Goal: Feedback & Contribution: Submit feedback/report problem

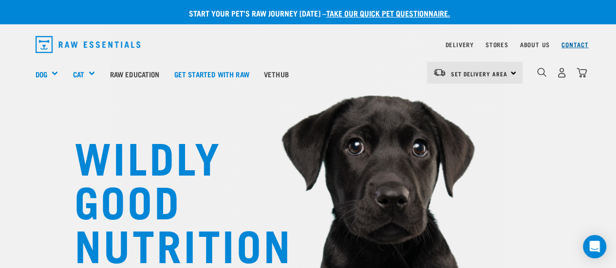
click at [572, 44] on link "Contact" at bounding box center [575, 44] width 27 height 3
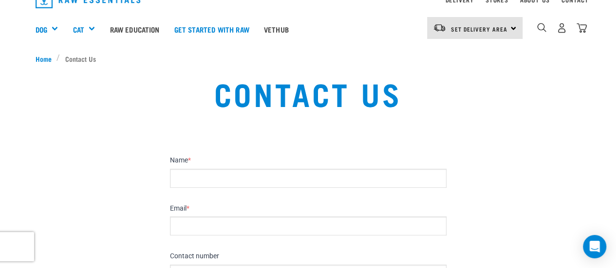
scroll to position [97, 0]
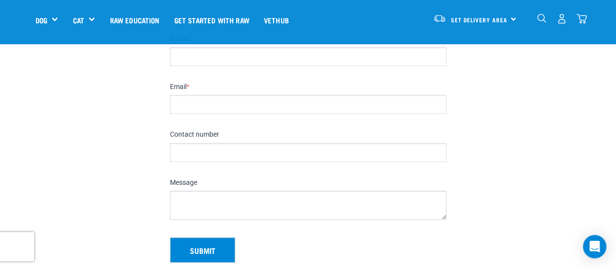
click at [206, 55] on input "Name *" at bounding box center [308, 56] width 277 height 19
type input "Felipe"
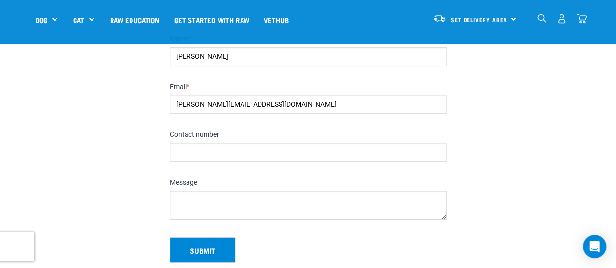
type input "felipes@fedproducts.co.nz"
click at [204, 148] on input "Contact number" at bounding box center [308, 152] width 277 height 19
click at [188, 149] on input "027095100" at bounding box center [308, 152] width 277 height 19
click at [247, 155] on input "0275095100" at bounding box center [308, 152] width 277 height 19
type input "0275095100"
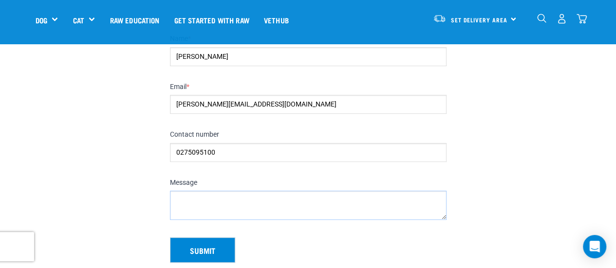
click at [267, 194] on textarea "Message" at bounding box center [308, 205] width 277 height 29
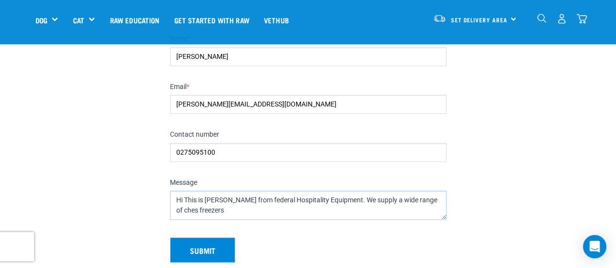
click at [430, 198] on textarea "Hi This is Felipe from federal Hospitality Equipment. We supply a wide range of…" at bounding box center [308, 205] width 277 height 29
click at [335, 199] on textarea "Hi This is Felipe from federal Hospitality Equipment. We supply a wide range of…" at bounding box center [308, 205] width 277 height 29
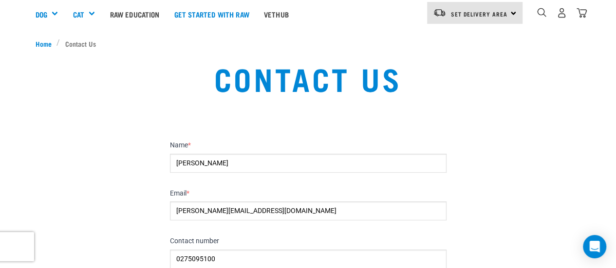
scroll to position [146, 0]
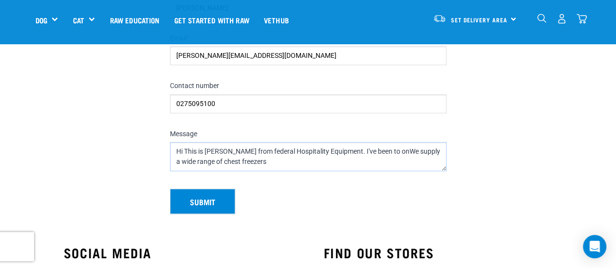
drag, startPoint x: 334, startPoint y: 149, endPoint x: 377, endPoint y: 150, distance: 42.4
click at [377, 150] on textarea "Hi This is Felipe from federal Hospitality Equipment. I've been to onWe supply …" at bounding box center [308, 156] width 277 height 29
click at [356, 159] on textarea "Hi This is Felipe from federal Hospitality Equipment. We supply a wide range of…" at bounding box center [308, 156] width 277 height 29
click at [182, 148] on textarea "Hi This is Felipe from federal Hospitality Equipment. We supply a wide range of…" at bounding box center [308, 156] width 277 height 29
click at [310, 152] on textarea "Hi there, this is Felipe from federal Hospitality Equipment. We supply a wide r…" at bounding box center [308, 156] width 277 height 29
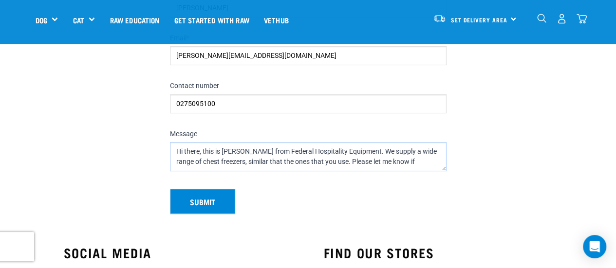
click at [255, 159] on textarea "Hi there, this is Felipe from Federal Hospitality Equipment. We supply a wide r…" at bounding box center [308, 156] width 277 height 29
click at [307, 162] on textarea "Hi there, this is Felipe from Federal Hospitality Equipment. We supply a wide r…" at bounding box center [308, 156] width 277 height 29
click at [396, 160] on textarea "Hi there, this is Felipe from Federal Hospitality Equipment. We supply a wide r…" at bounding box center [308, 156] width 277 height 29
drag, startPoint x: 305, startPoint y: 159, endPoint x: 315, endPoint y: 159, distance: 10.2
click at [315, 159] on textarea "Hi there, this is Felipe from Federal Hospitality Equipment. We supply a wide r…" at bounding box center [308, 156] width 277 height 29
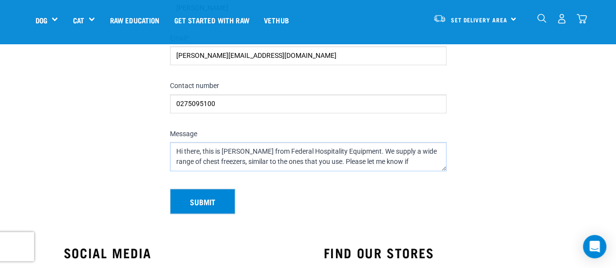
click at [390, 163] on textarea "Hi there, this is Felipe from Federal Hospitality Equipment. We supply a wide r…" at bounding box center [308, 156] width 277 height 29
click at [318, 161] on textarea "Hi there, this is Felipe from Federal Hospitality Equipment. We supply a wide r…" at bounding box center [308, 156] width 277 height 29
click at [410, 158] on textarea "Hi there, this is Felipe from Federal Hospitality Equipment. We supply a wide r…" at bounding box center [308, 156] width 277 height 29
drag, startPoint x: 381, startPoint y: 161, endPoint x: 428, endPoint y: 161, distance: 47.7
click at [427, 161] on textarea "Hi there, this is Felipe from Federal Hospitality Equipment. We supply a wide r…" at bounding box center [308, 156] width 277 height 29
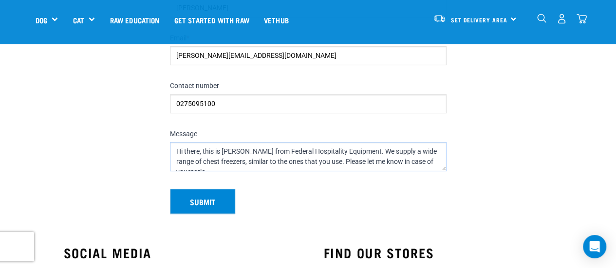
scroll to position [5, 0]
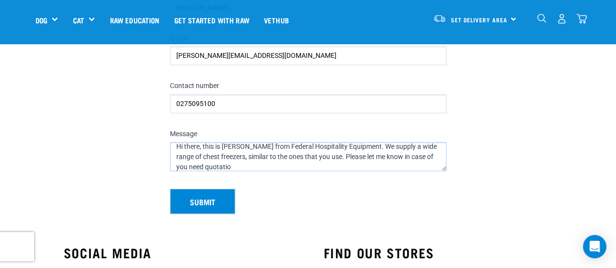
click at [242, 166] on textarea "Hi there, this is Felipe from Federal Hospitality Equipment. We supply a wide r…" at bounding box center [308, 156] width 277 height 29
click at [404, 168] on textarea "Hi there, this is Felipe from Federal Hospitality Equipment. We supply a wide r…" at bounding box center [308, 156] width 277 height 29
click at [190, 167] on textarea "Hi there, this is Felipe from Federal Hospitality Equipment. We supply a wide r…" at bounding box center [308, 156] width 277 height 29
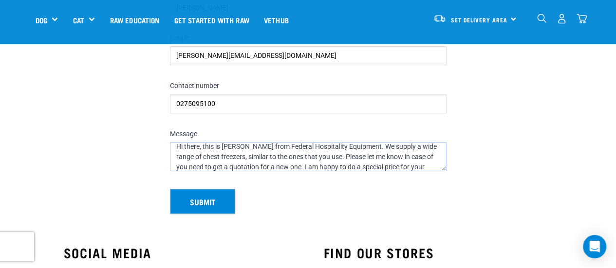
click at [253, 160] on textarea "Hi there, this is Felipe from Federal Hospitality Equipment. We supply a wide r…" at bounding box center [308, 156] width 277 height 29
click at [423, 167] on textarea "Hi there, this is Felipe from Federal Hospitality Equipment. We supply a wide r…" at bounding box center [308, 156] width 277 height 29
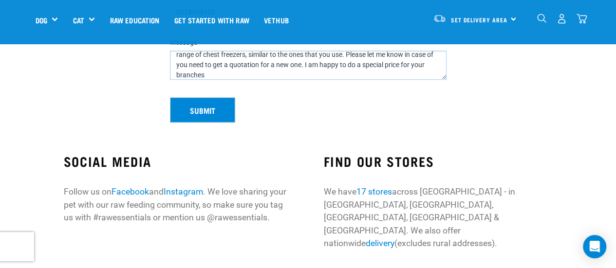
scroll to position [195, 0]
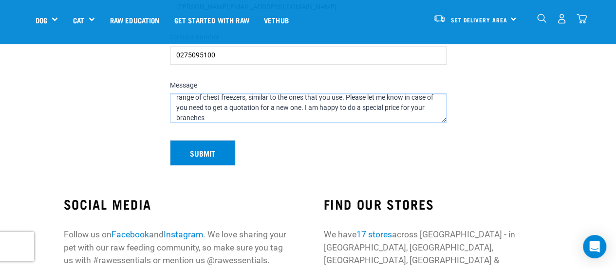
drag, startPoint x: 401, startPoint y: 106, endPoint x: 411, endPoint y: 112, distance: 11.4
click at [411, 112] on textarea "Hi there, this is Felipe from Federal Hospitality Equipment. We supply a wide r…" at bounding box center [308, 108] width 277 height 29
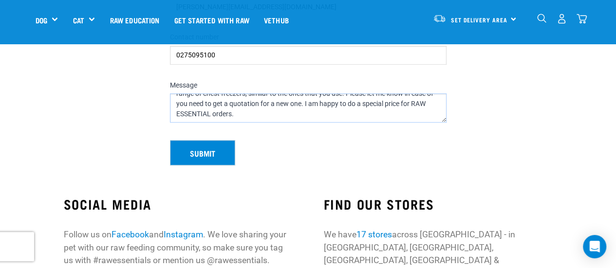
scroll to position [20, 0]
drag, startPoint x: 262, startPoint y: 112, endPoint x: 241, endPoint y: 112, distance: 21.0
click at [241, 112] on textarea "Hi there, this is Felipe from Federal Hospitality Equipment. We supply a wide r…" at bounding box center [308, 108] width 277 height 29
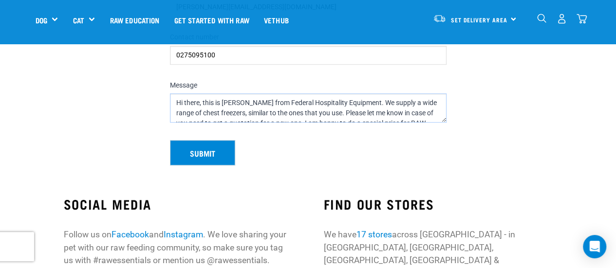
drag, startPoint x: 242, startPoint y: 112, endPoint x: 175, endPoint y: 93, distance: 68.9
click at [175, 91] on div "Message Hi there, this is Felipe from Federal Hospitality Equipment. We supply …" at bounding box center [308, 102] width 277 height 42
paste textarea "This is Felipe from Federal Hospitality Equipment. We supply a wide range of ch…"
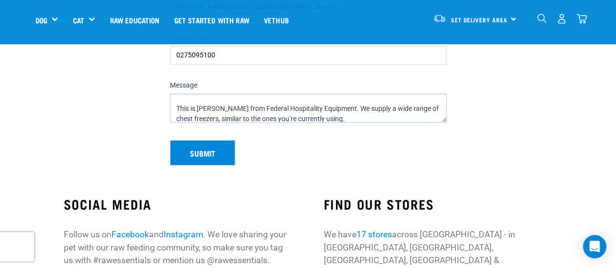
scroll to position [5, 0]
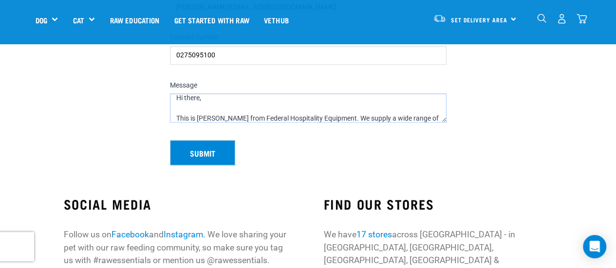
click at [240, 97] on textarea "Hi there, This is Felipe from Federal Hospitality Equipment. We supply a wide r…" at bounding box center [308, 108] width 277 height 29
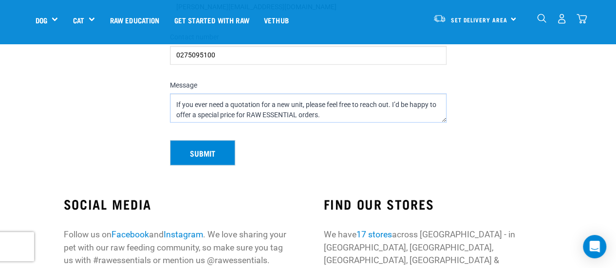
scroll to position [19, 0]
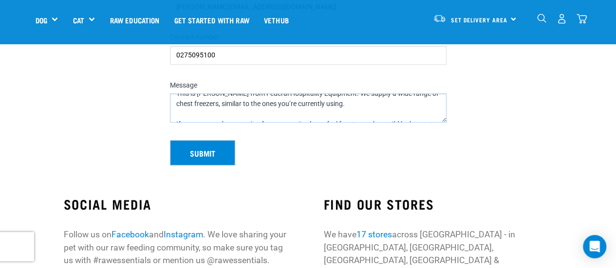
click at [379, 104] on textarea "Hi there, This is Felipe from Federal Hospitality Equipment. We supply a wide r…" at bounding box center [308, 108] width 277 height 29
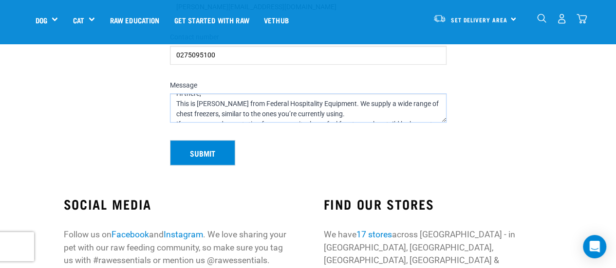
scroll to position [29, 0]
click at [343, 114] on textarea "Hi there, This is Felipe from Federal Hospitality Equipment. We supply a wide r…" at bounding box center [308, 108] width 277 height 29
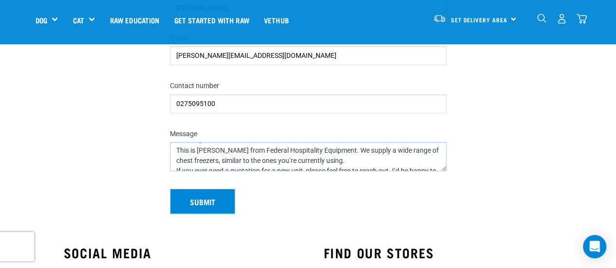
scroll to position [31, 0]
type textarea "Hi there, This is Felipe from Federal Hospitality Equipment. We supply a wide r…"
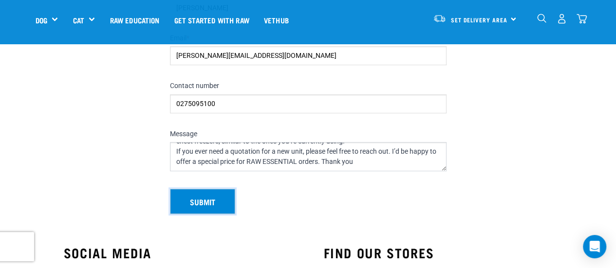
click at [197, 196] on button "Submit" at bounding box center [202, 201] width 65 height 25
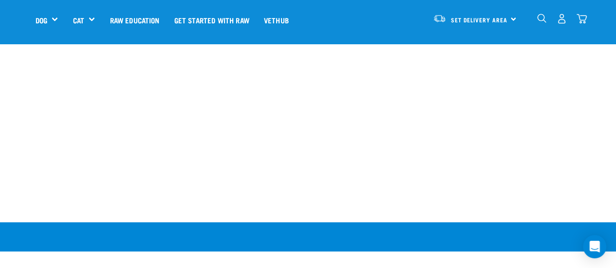
scroll to position [1803, 0]
